Goal: Navigation & Orientation: Understand site structure

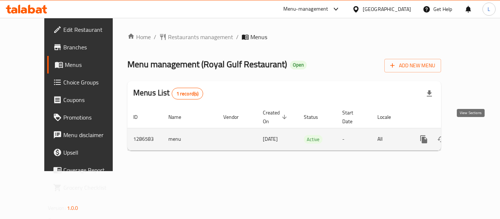
click at [474, 136] on icon "enhanced table" at bounding box center [477, 139] width 7 height 7
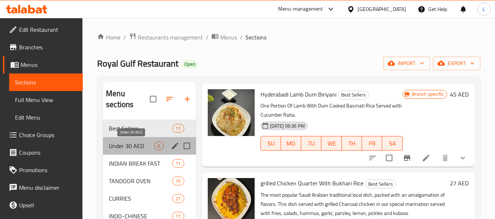
click at [131, 142] on span "Under 30 AED" at bounding box center [131, 146] width 45 height 9
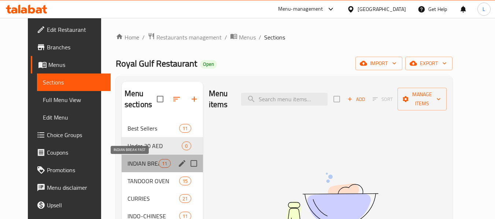
click at [127, 162] on span "INDIAN BREAK FAST" at bounding box center [142, 163] width 31 height 9
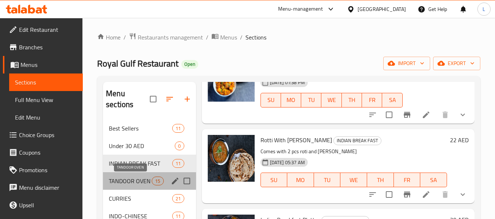
click at [129, 184] on span "TANDOOR OVEN" at bounding box center [130, 181] width 43 height 9
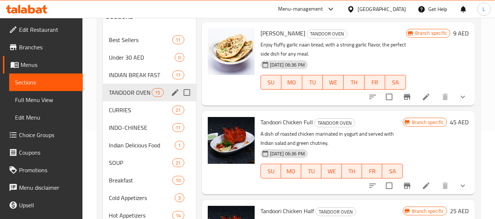
scroll to position [82, 0]
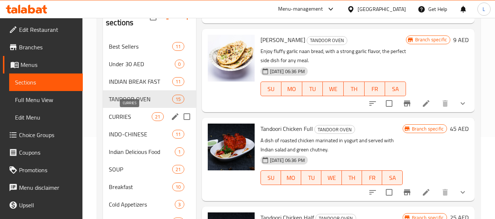
click at [118, 120] on span "CURRIES" at bounding box center [130, 116] width 43 height 9
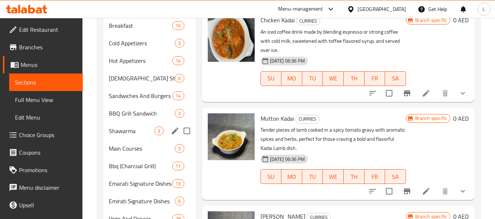
scroll to position [119, 0]
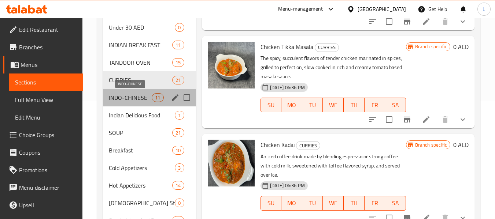
click at [135, 101] on span "INDO-CHINESE" at bounding box center [130, 97] width 43 height 9
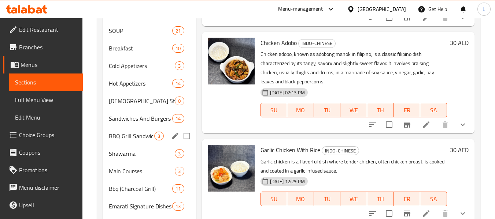
scroll to position [155, 0]
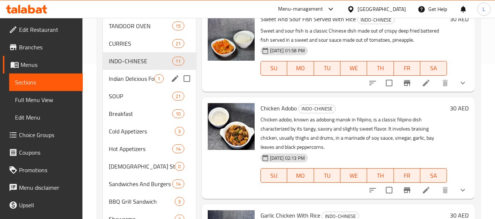
click at [145, 84] on div "Indian Delicious Food 1" at bounding box center [149, 79] width 93 height 18
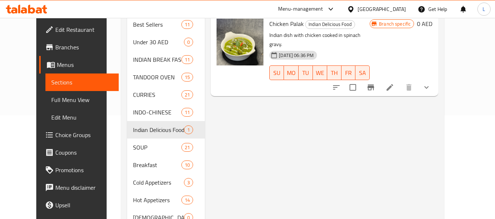
scroll to position [119, 0]
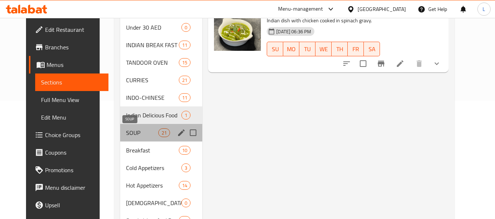
click at [126, 129] on span "SOUP" at bounding box center [142, 133] width 32 height 9
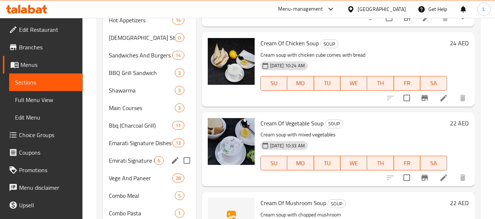
scroll to position [229, 0]
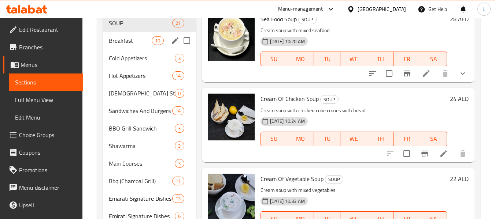
click at [122, 36] on div "Breakfast 10" at bounding box center [149, 41] width 93 height 18
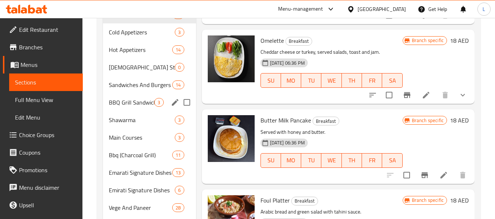
scroll to position [155, 0]
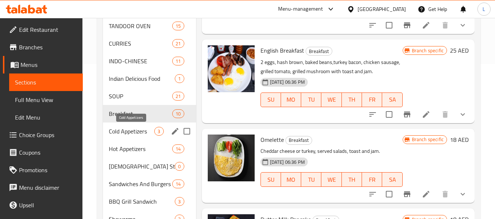
click at [117, 130] on span "Cold Appetizers" at bounding box center [131, 131] width 45 height 9
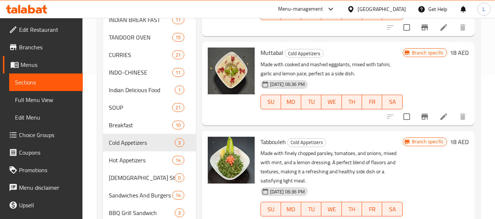
scroll to position [183, 0]
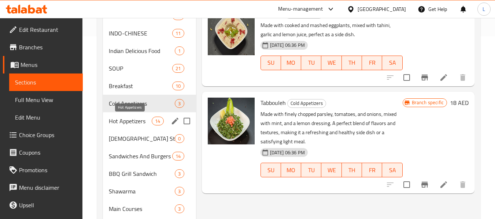
click at [144, 121] on span "Hot Appetizers" at bounding box center [130, 121] width 43 height 9
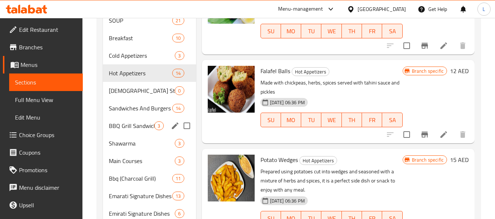
scroll to position [229, 0]
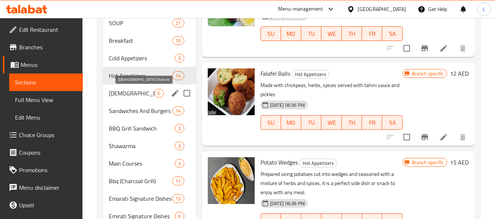
click at [136, 97] on span "[DEMOGRAPHIC_DATA] Starters" at bounding box center [131, 93] width 45 height 9
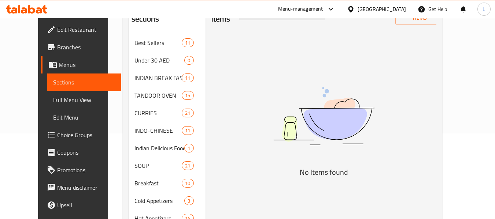
scroll to position [265, 0]
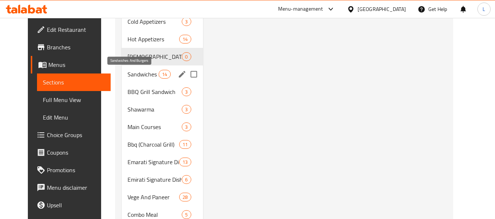
click at [129, 82] on div "Sandwiches And Burgers 14" at bounding box center [162, 75] width 81 height 18
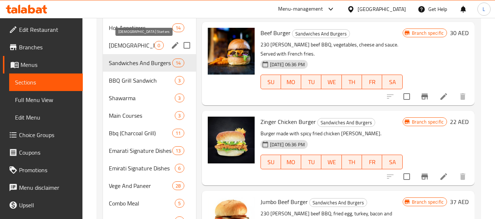
scroll to position [229, 0]
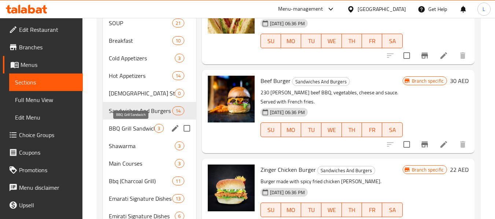
click at [130, 130] on span "BBQ Grill Sandwich" at bounding box center [131, 128] width 45 height 9
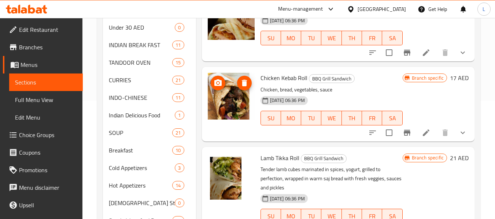
scroll to position [302, 0]
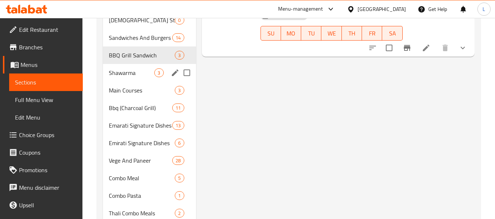
click at [110, 76] on span "Shawarma" at bounding box center [131, 72] width 45 height 9
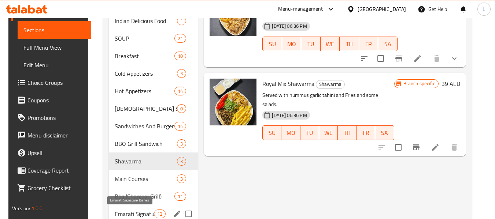
scroll to position [293, 0]
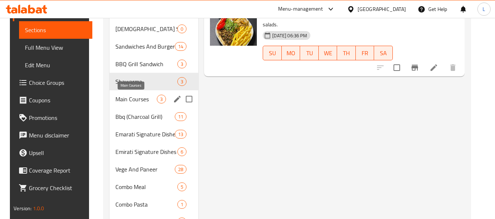
click at [145, 98] on span "Main Courses" at bounding box center [135, 99] width 41 height 9
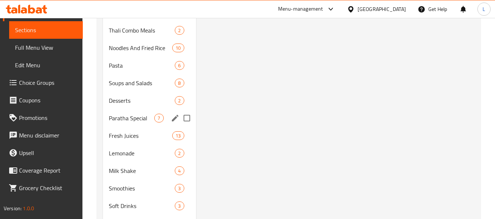
scroll to position [338, 0]
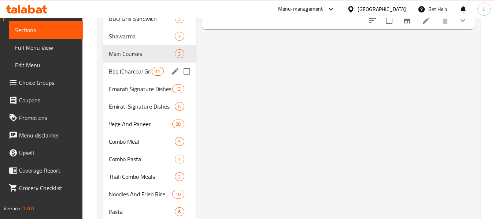
click at [108, 73] on div "Bbq (Charcoal Grill) 11" at bounding box center [149, 72] width 93 height 18
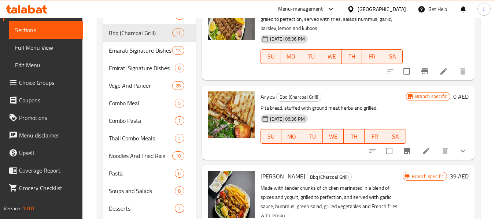
scroll to position [302, 0]
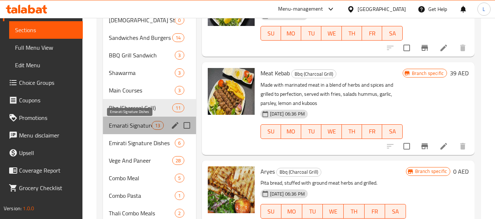
click at [137, 127] on span "Emarati Signature Dishes" at bounding box center [130, 125] width 43 height 9
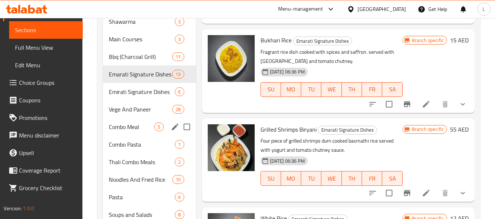
scroll to position [338, 0]
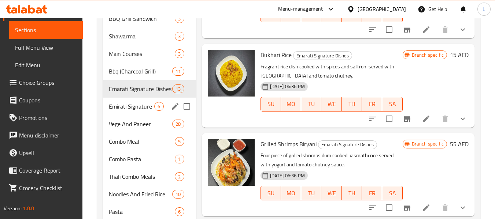
click at [143, 110] on span "Emirati Signature Dishes" at bounding box center [131, 106] width 45 height 9
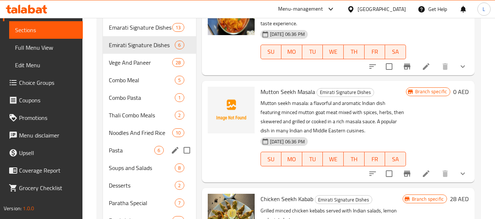
scroll to position [412, 0]
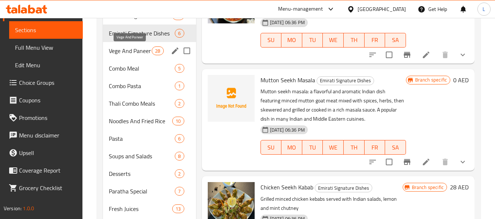
click at [144, 55] on div "Vege And Paneer 28" at bounding box center [149, 51] width 93 height 18
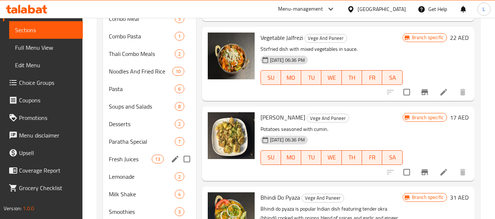
scroll to position [338, 0]
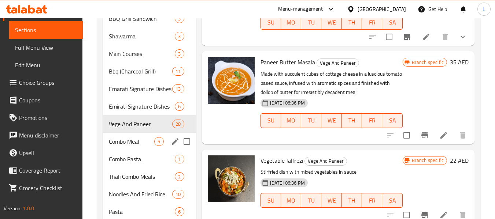
click at [119, 136] on div "Combo Meal 5" at bounding box center [149, 142] width 93 height 18
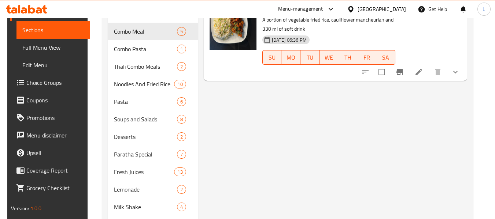
scroll to position [448, 0]
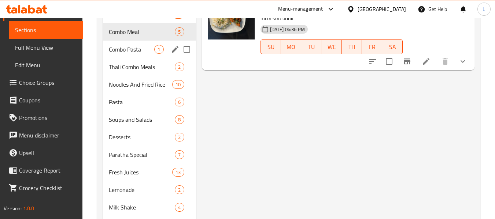
click at [139, 48] on span "Combo Pasta" at bounding box center [131, 49] width 45 height 9
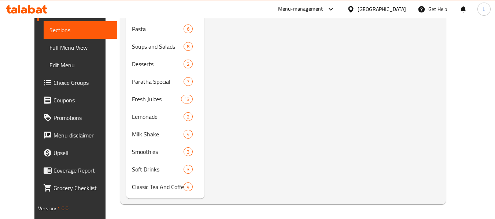
scroll to position [375, 0]
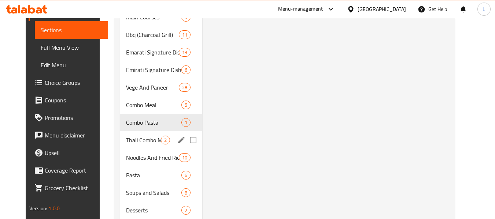
click at [127, 135] on div "Thali Combo Meals 2" at bounding box center [161, 141] width 82 height 18
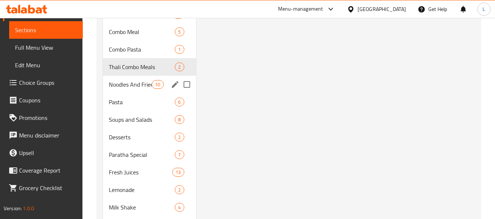
click at [134, 89] on div "Noodles And Fried Rice 10" at bounding box center [149, 85] width 93 height 18
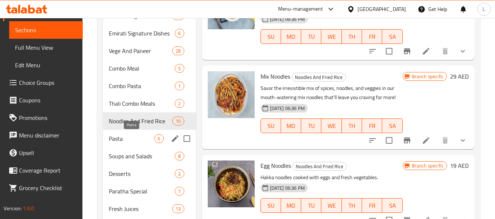
click at [140, 140] on span "Pasta" at bounding box center [131, 138] width 45 height 9
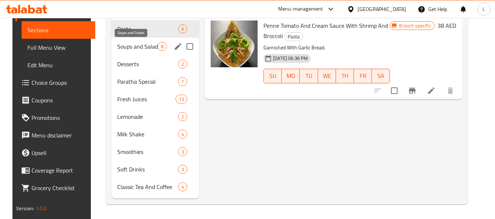
click at [148, 49] on span "Soups and Salads" at bounding box center [137, 46] width 40 height 9
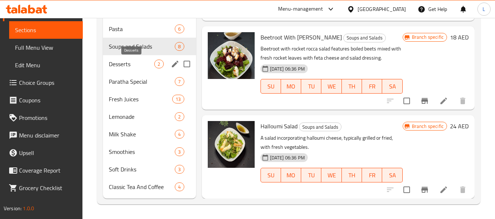
click at [121, 64] on span "Desserts" at bounding box center [131, 64] width 45 height 9
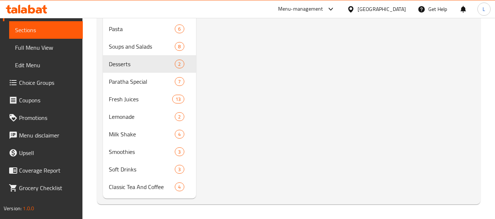
click at [113, 82] on span "Paratha Special" at bounding box center [142, 81] width 66 height 9
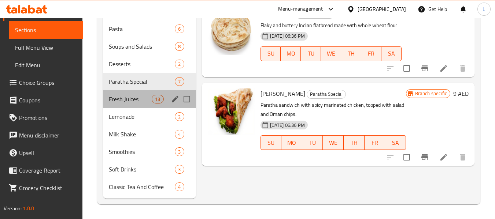
click at [136, 106] on div "Fresh Juices 13" at bounding box center [149, 99] width 93 height 18
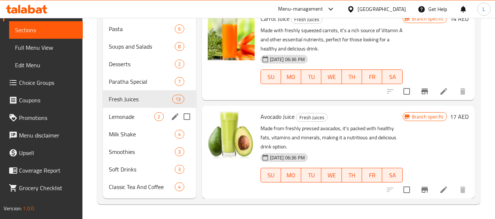
click at [132, 125] on div "Lemonade 2" at bounding box center [149, 117] width 93 height 18
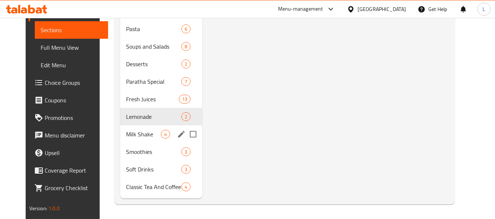
click at [140, 134] on span "Milk Shake" at bounding box center [143, 134] width 35 height 9
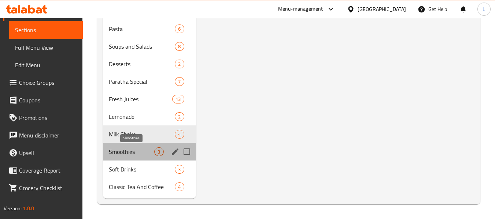
click at [121, 155] on span "Smoothies" at bounding box center [131, 152] width 45 height 9
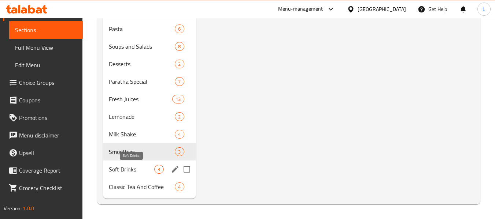
click at [129, 166] on span "Soft Drinks" at bounding box center [131, 169] width 45 height 9
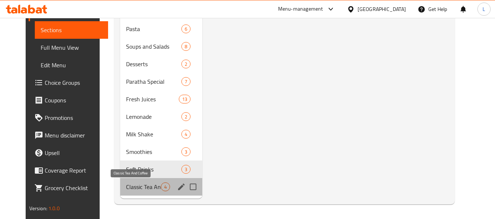
click at [137, 189] on span "Classic Tea And Coffee" at bounding box center [143, 187] width 35 height 9
